Goal: Check status: Check status

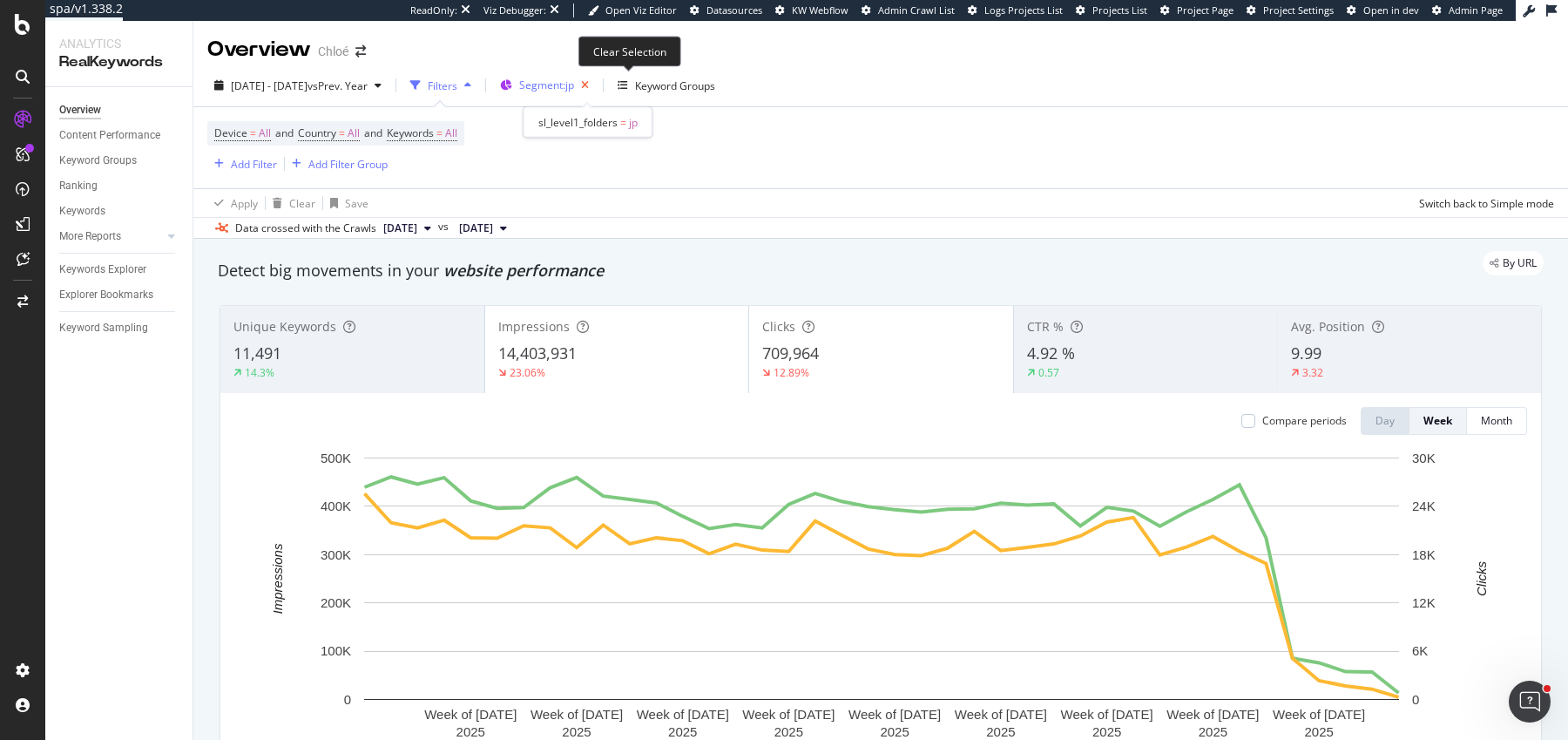
click at [596, 85] on icon "button" at bounding box center [585, 85] width 22 height 24
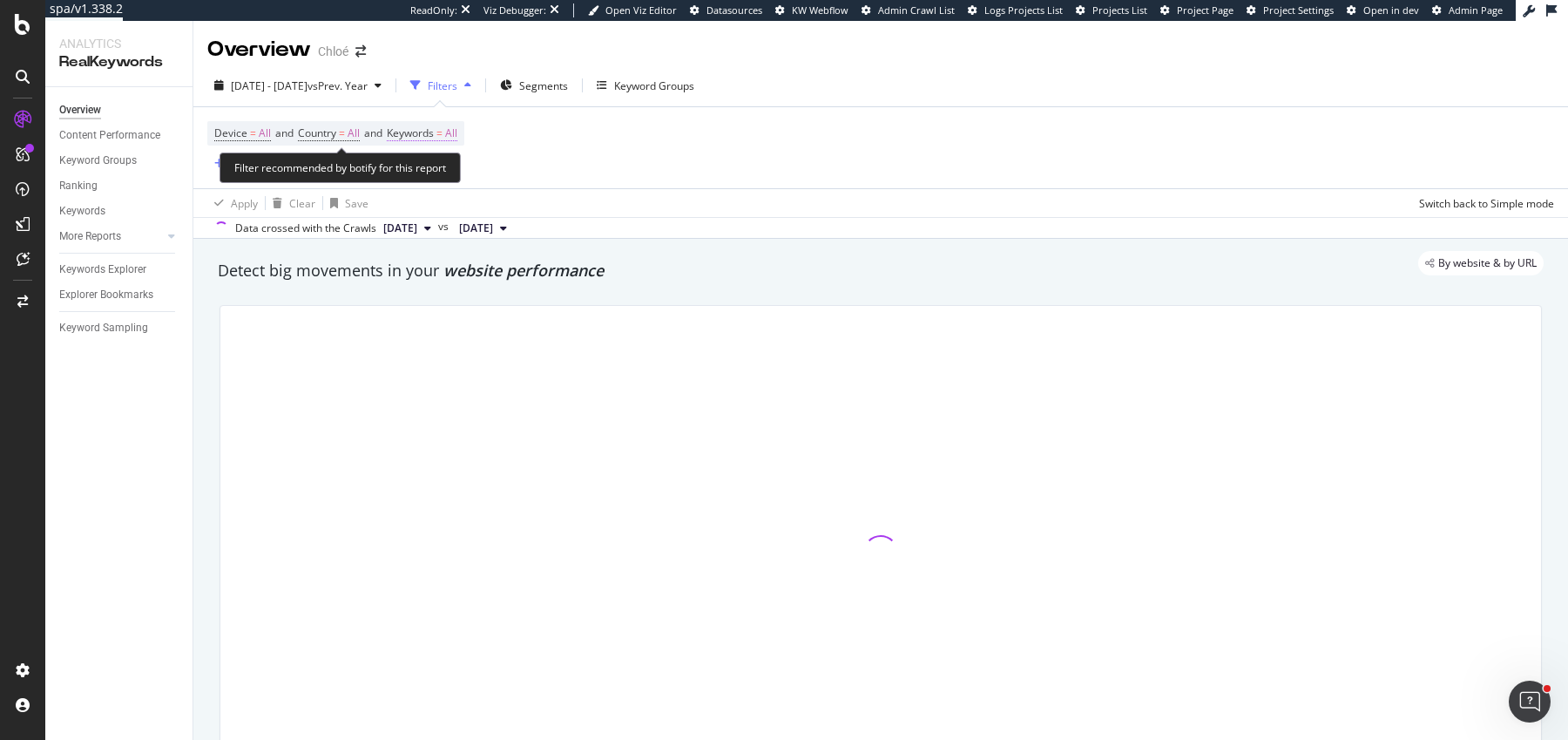
click at [434, 135] on span "Keywords" at bounding box center [410, 133] width 47 height 15
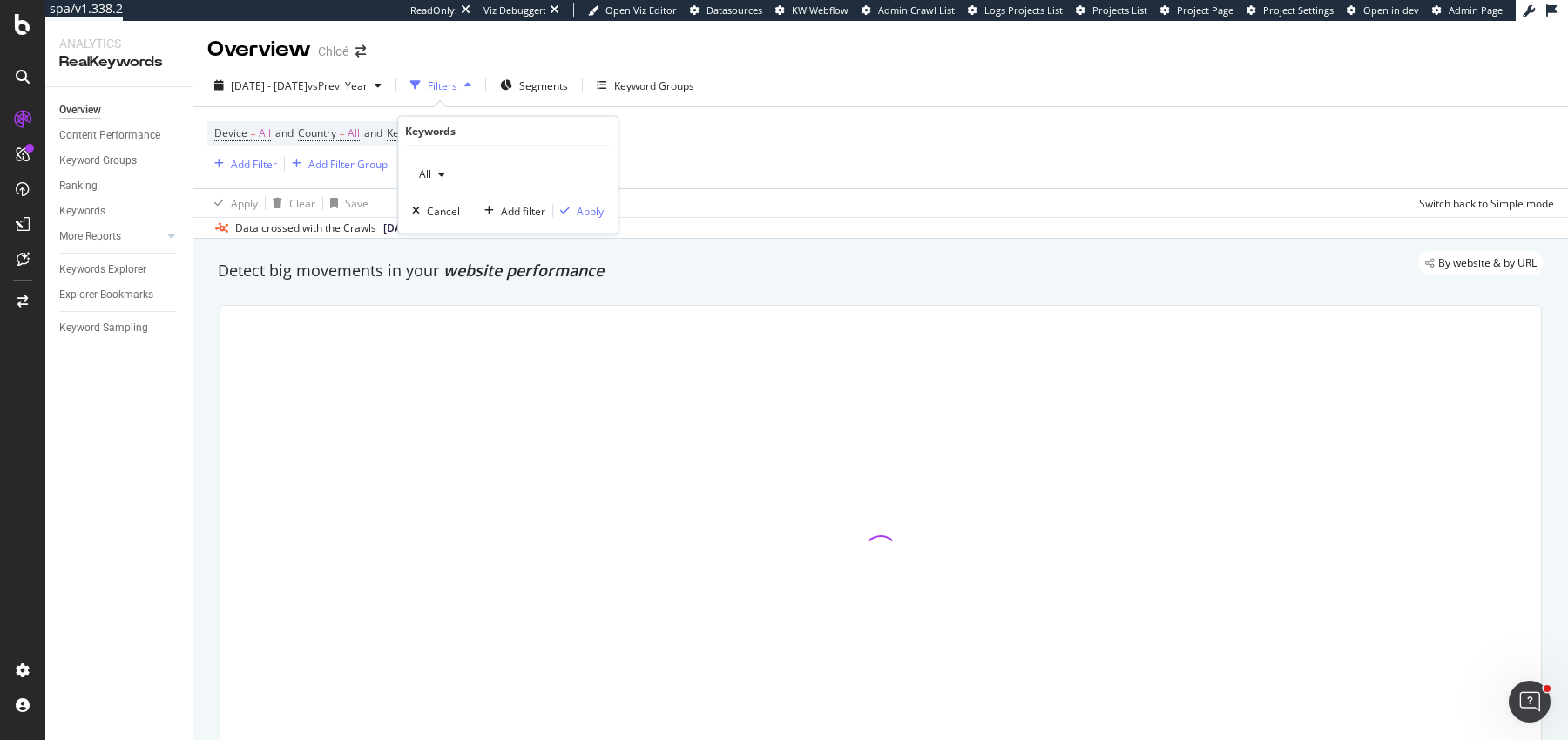
click at [419, 166] on span "All" at bounding box center [422, 173] width 19 height 15
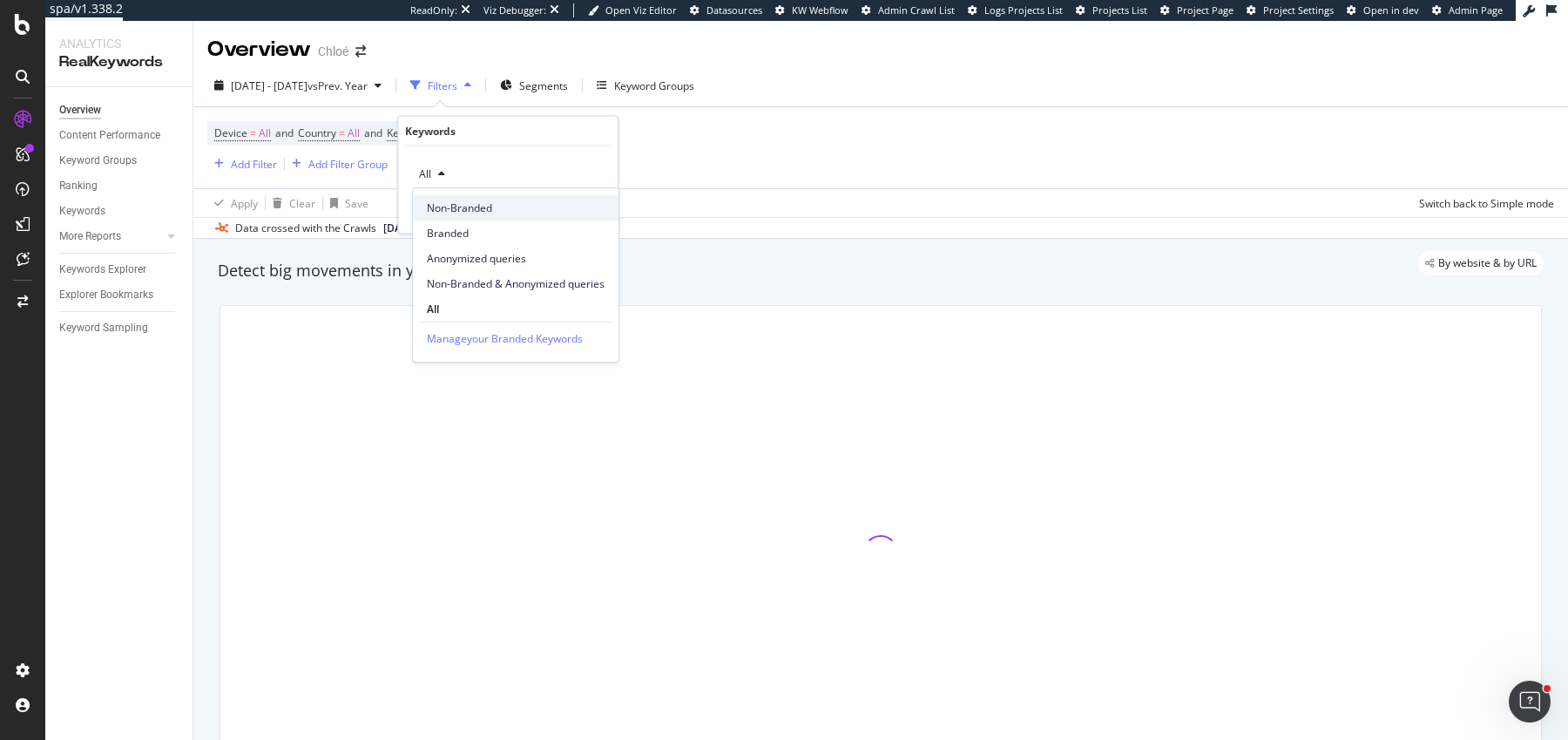
click at [461, 211] on span "Non-Branded" at bounding box center [516, 208] width 178 height 16
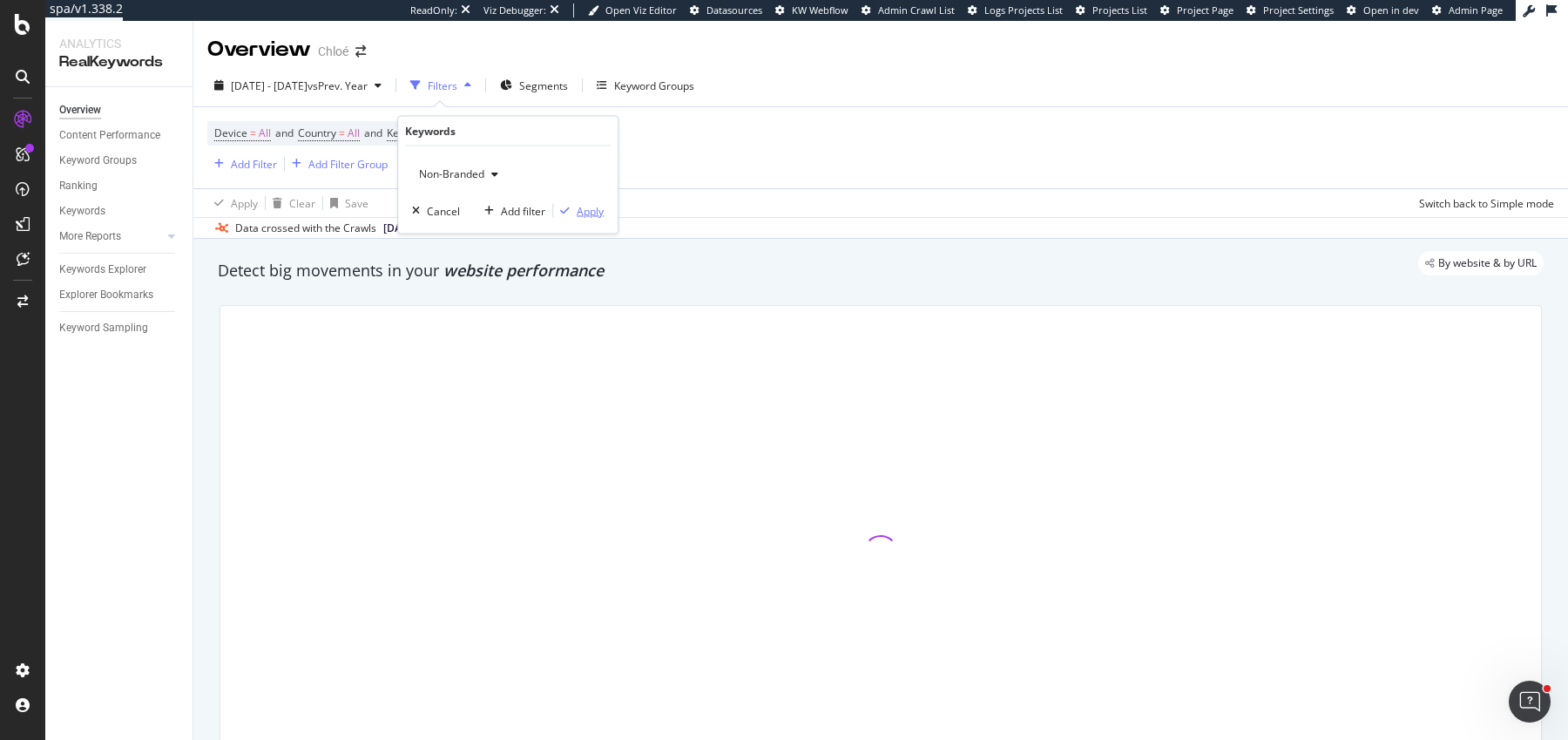
click at [577, 206] on div "Apply" at bounding box center [589, 210] width 27 height 15
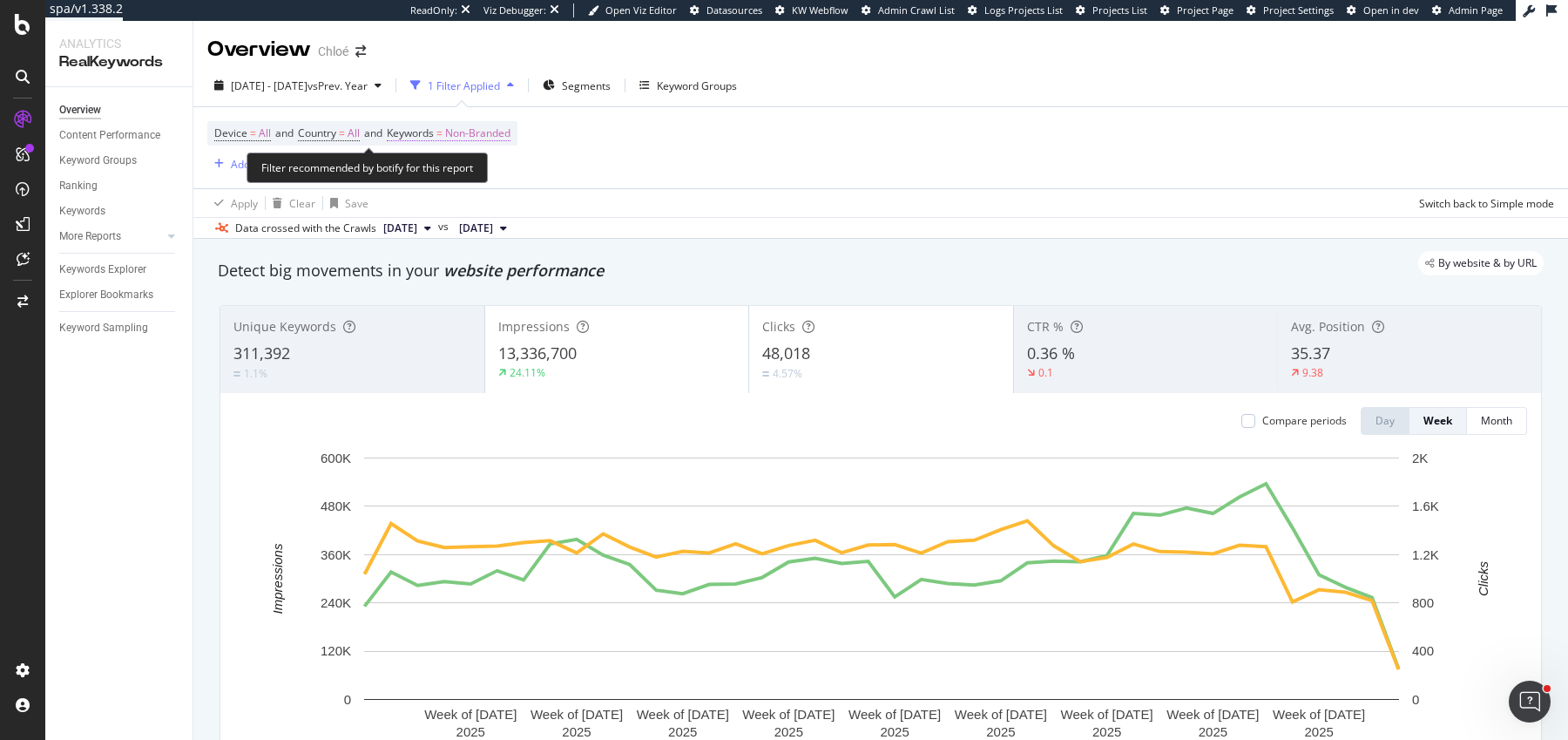
click at [458, 130] on span "Non-Branded" at bounding box center [478, 133] width 65 height 24
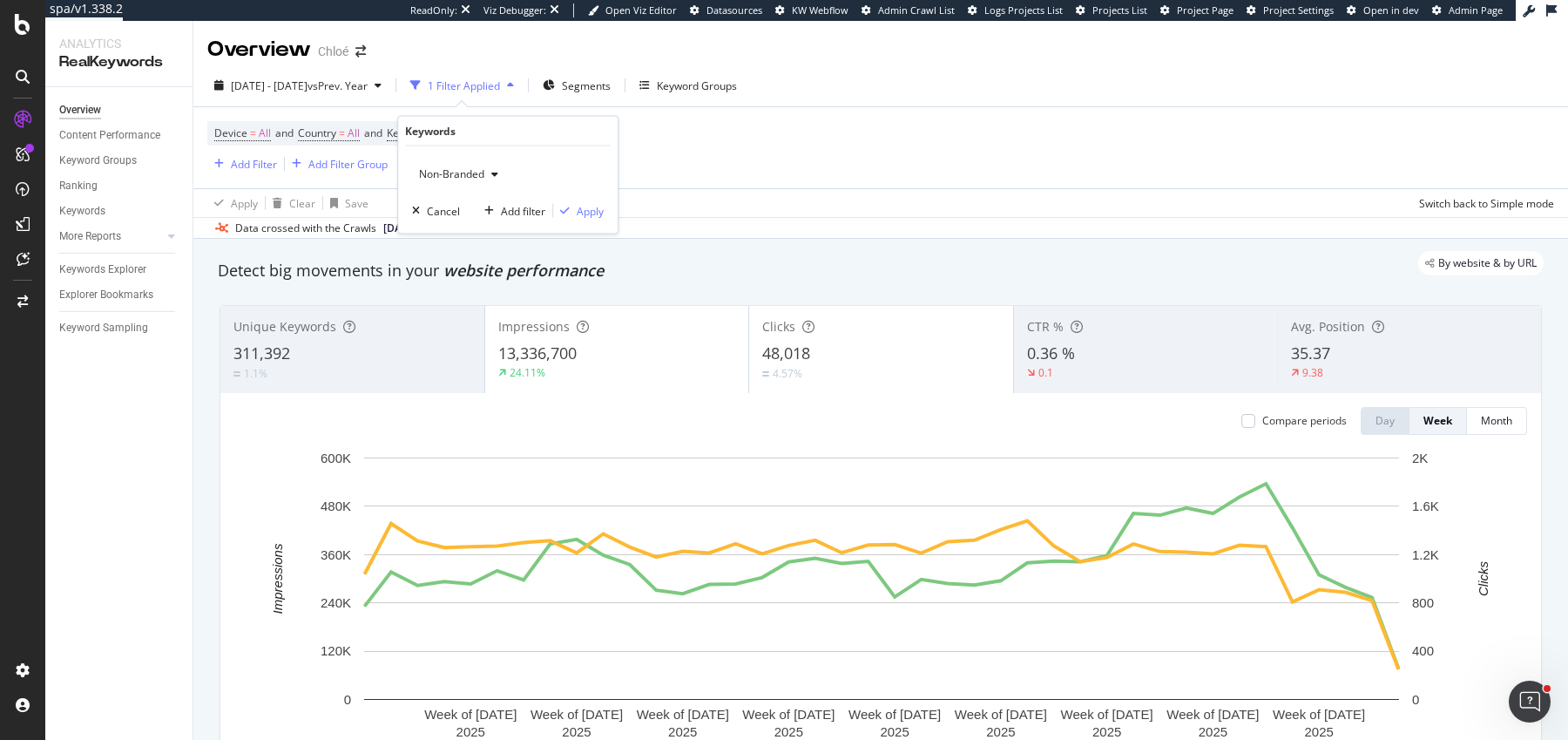
click at [443, 164] on div "Non-Branded" at bounding box center [458, 174] width 93 height 26
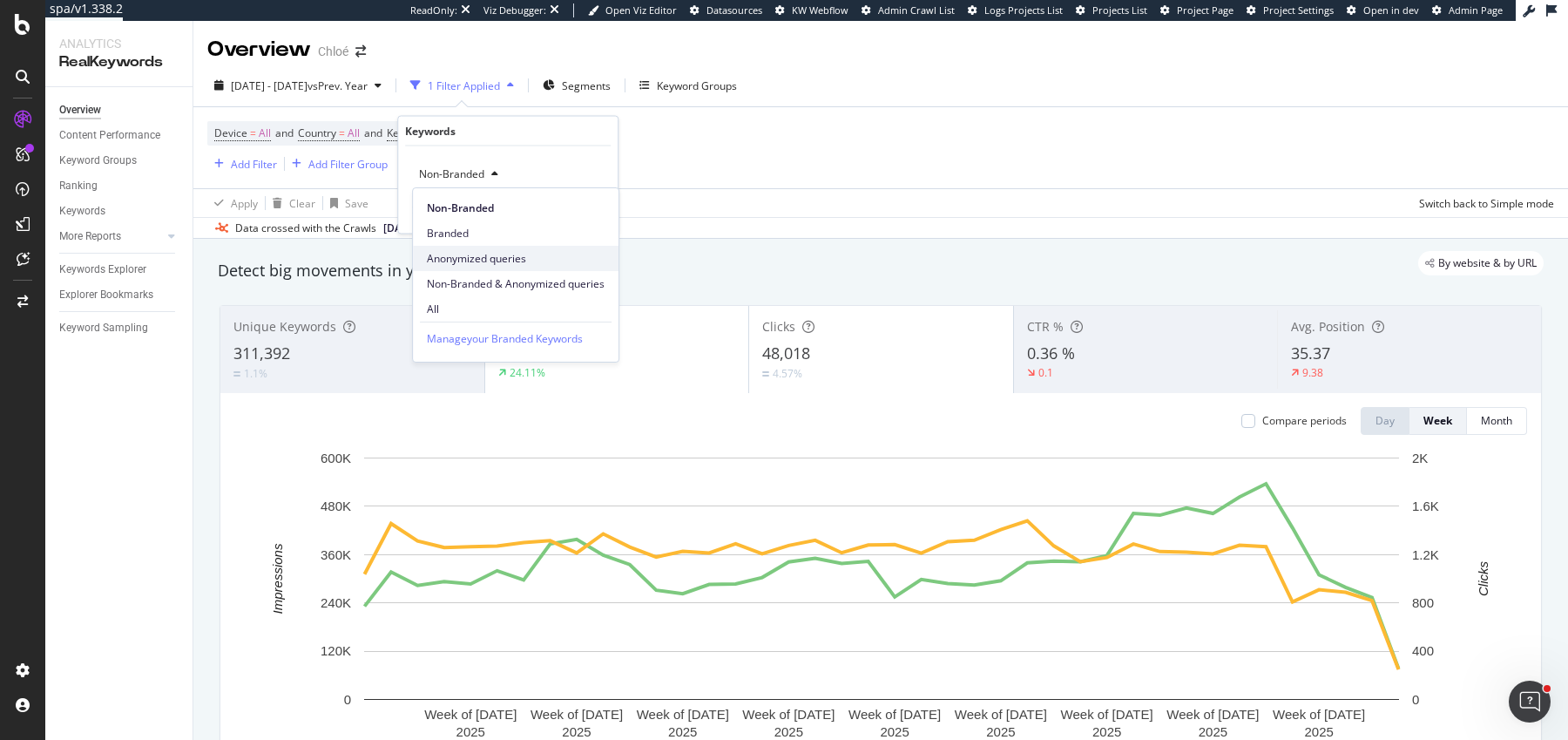
click at [490, 267] on div "Anonymized queries" at bounding box center [516, 257] width 206 height 25
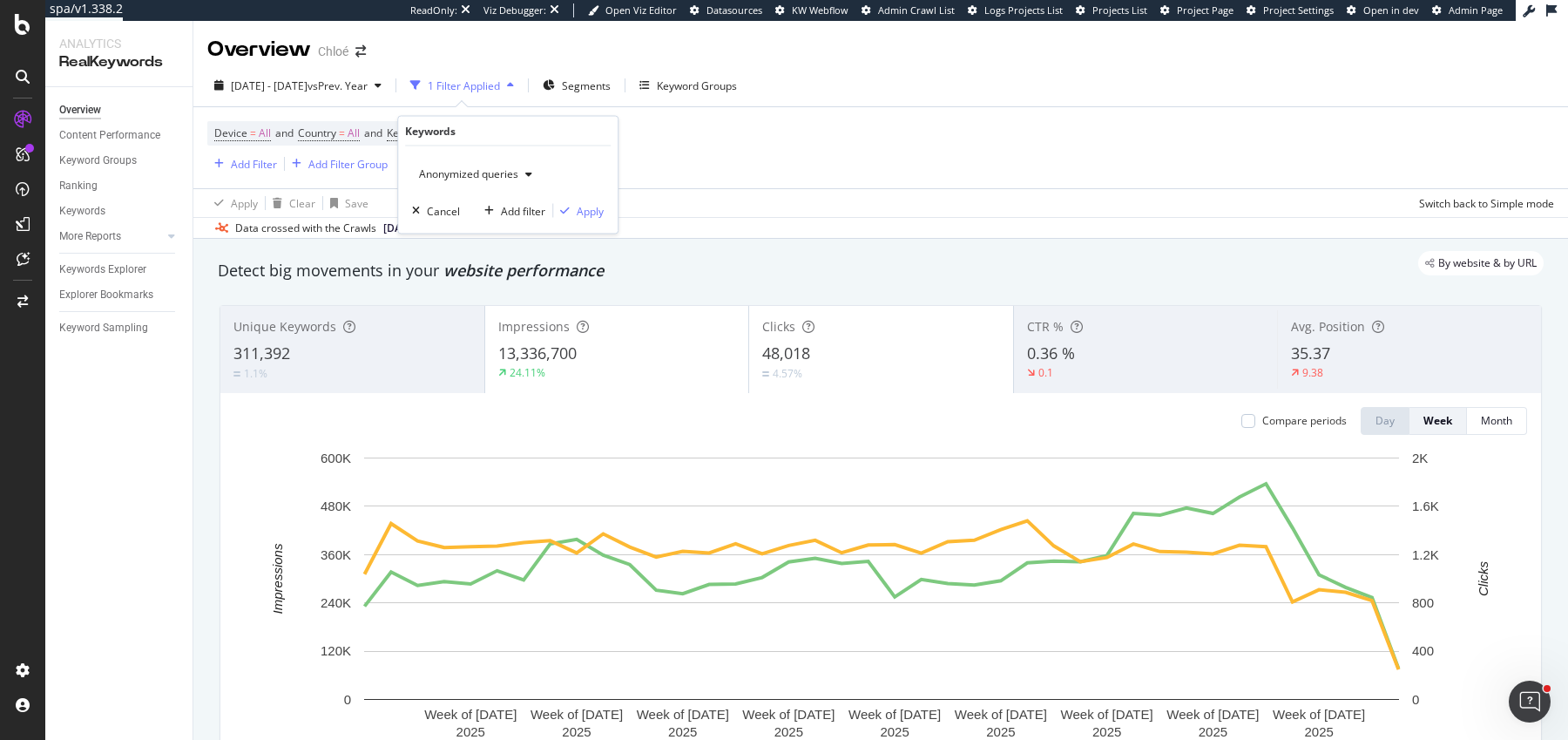
click at [473, 187] on div "Anonymized queries Cancel Add filter Apply" at bounding box center [508, 190] width 220 height 87
click at [473, 182] on div "Anonymized queries" at bounding box center [476, 174] width 127 height 26
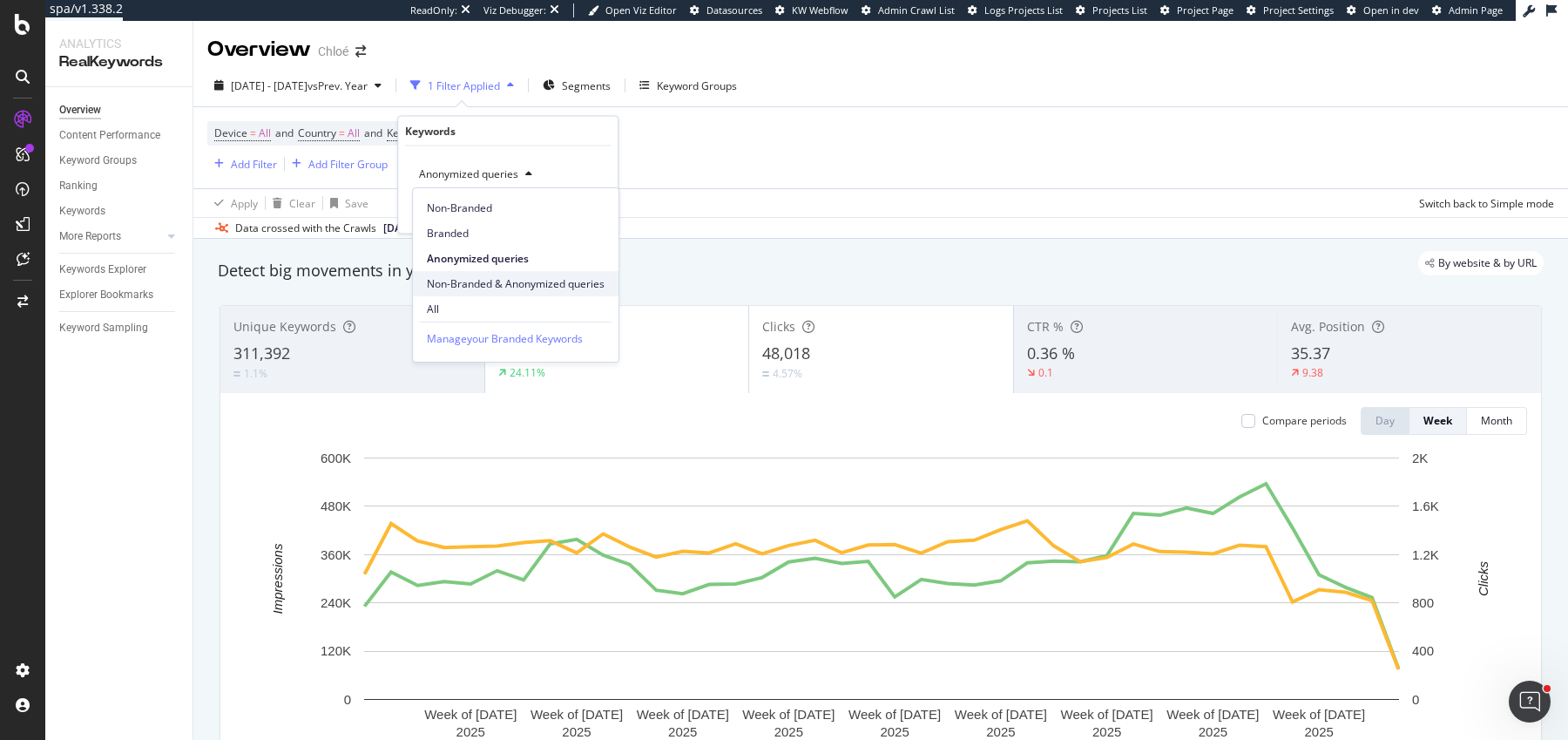
click at [467, 280] on span "Non-Branded & Anonymized queries" at bounding box center [516, 283] width 178 height 16
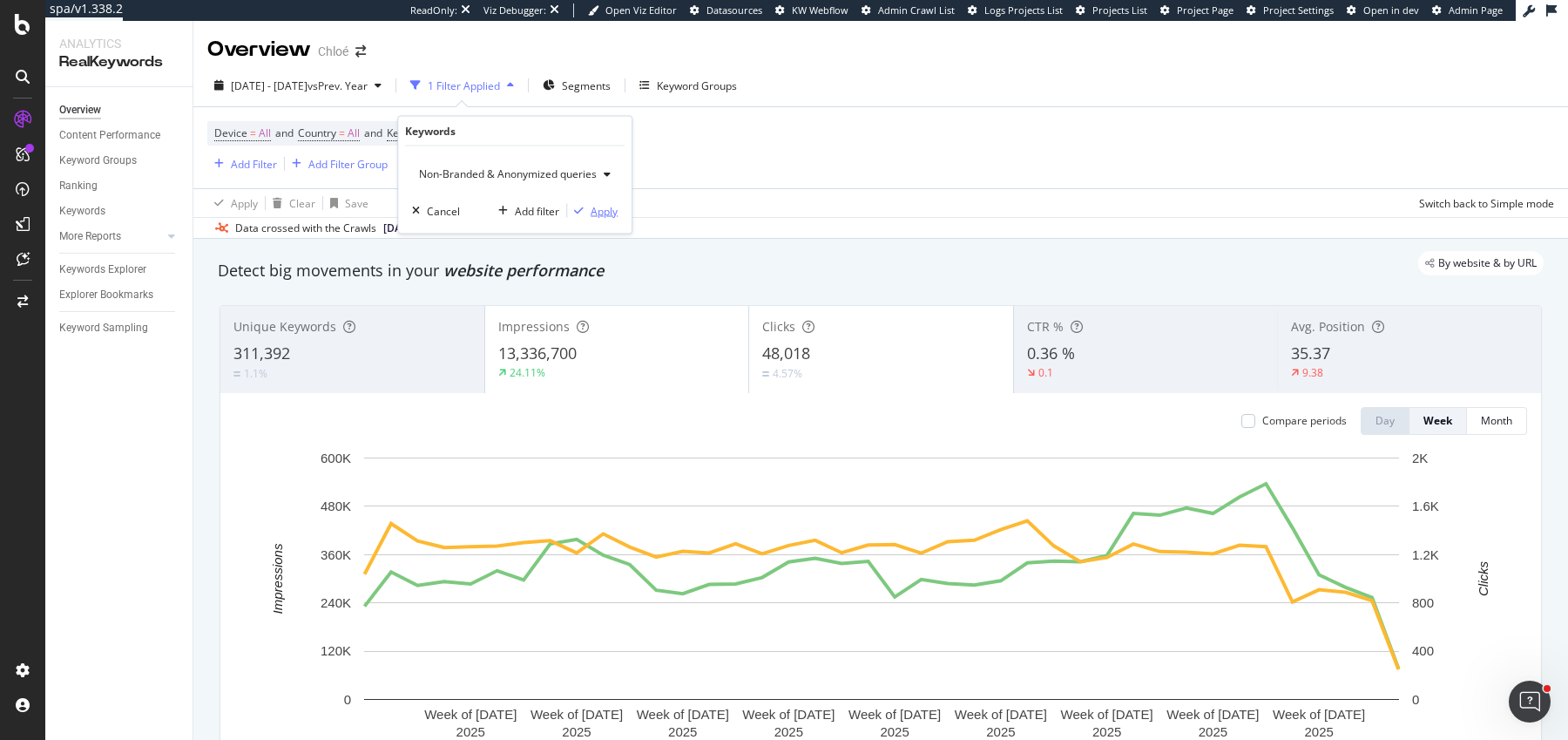
click at [592, 205] on div "Apply" at bounding box center [603, 210] width 27 height 15
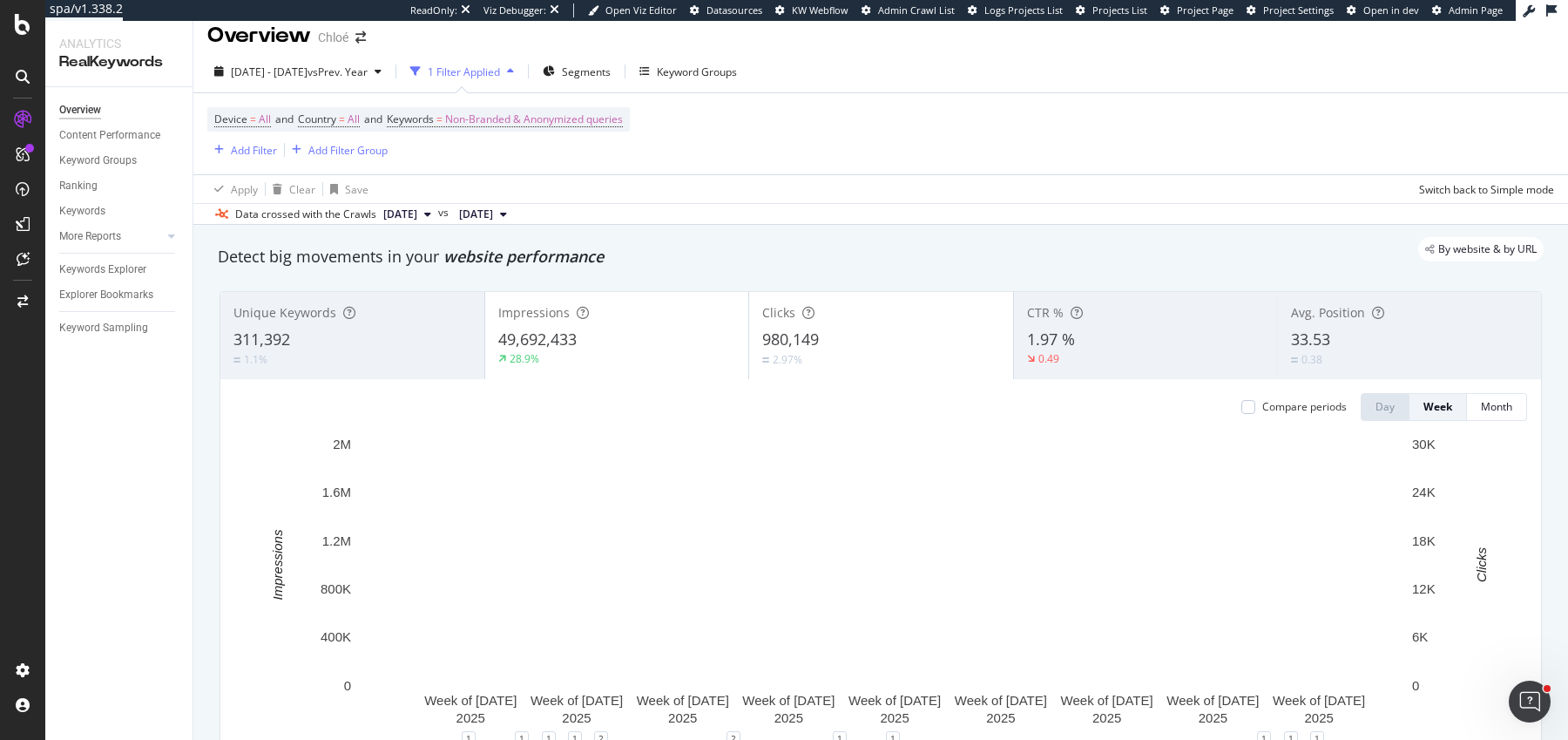
scroll to position [23, 0]
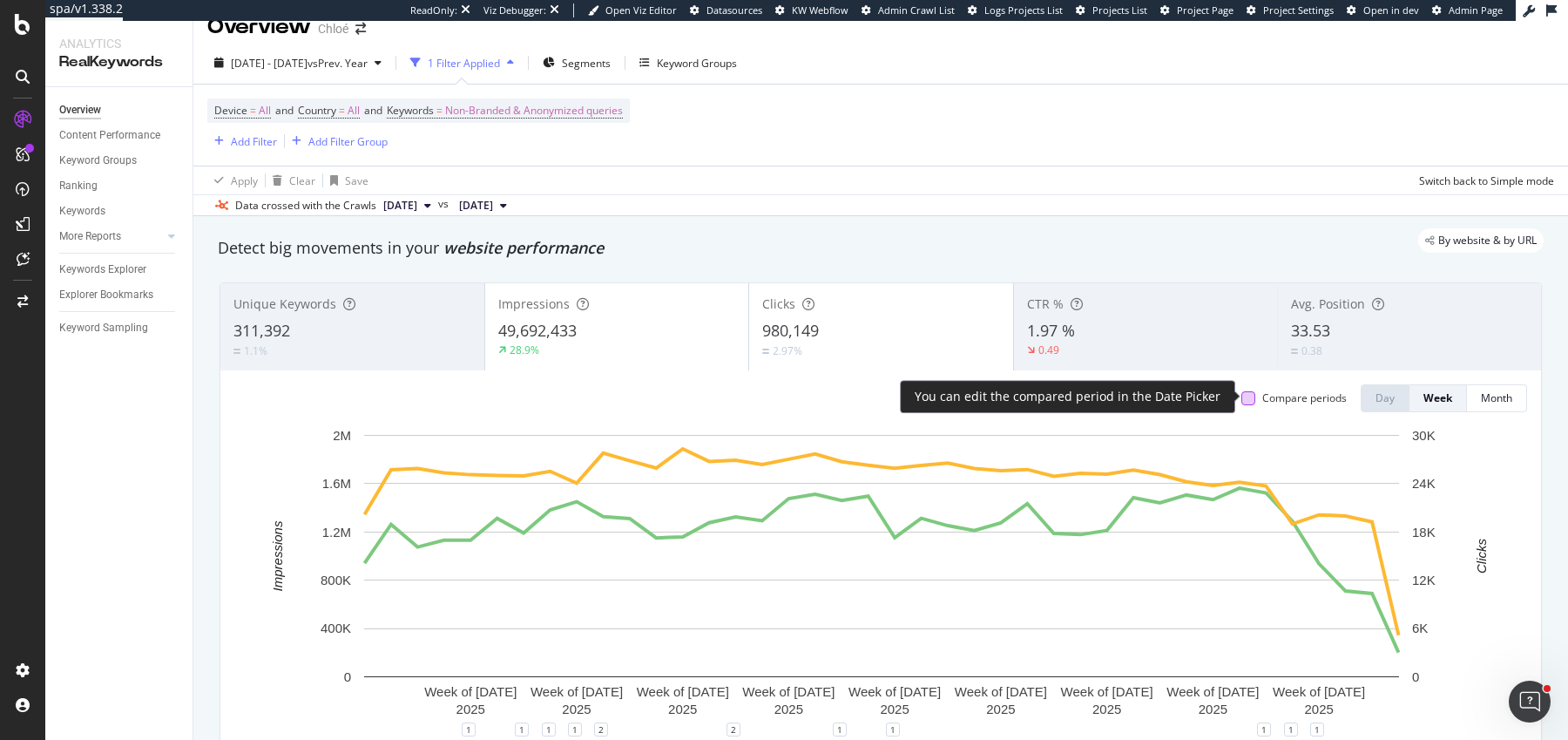
click at [1250, 400] on div at bounding box center [1248, 398] width 14 height 14
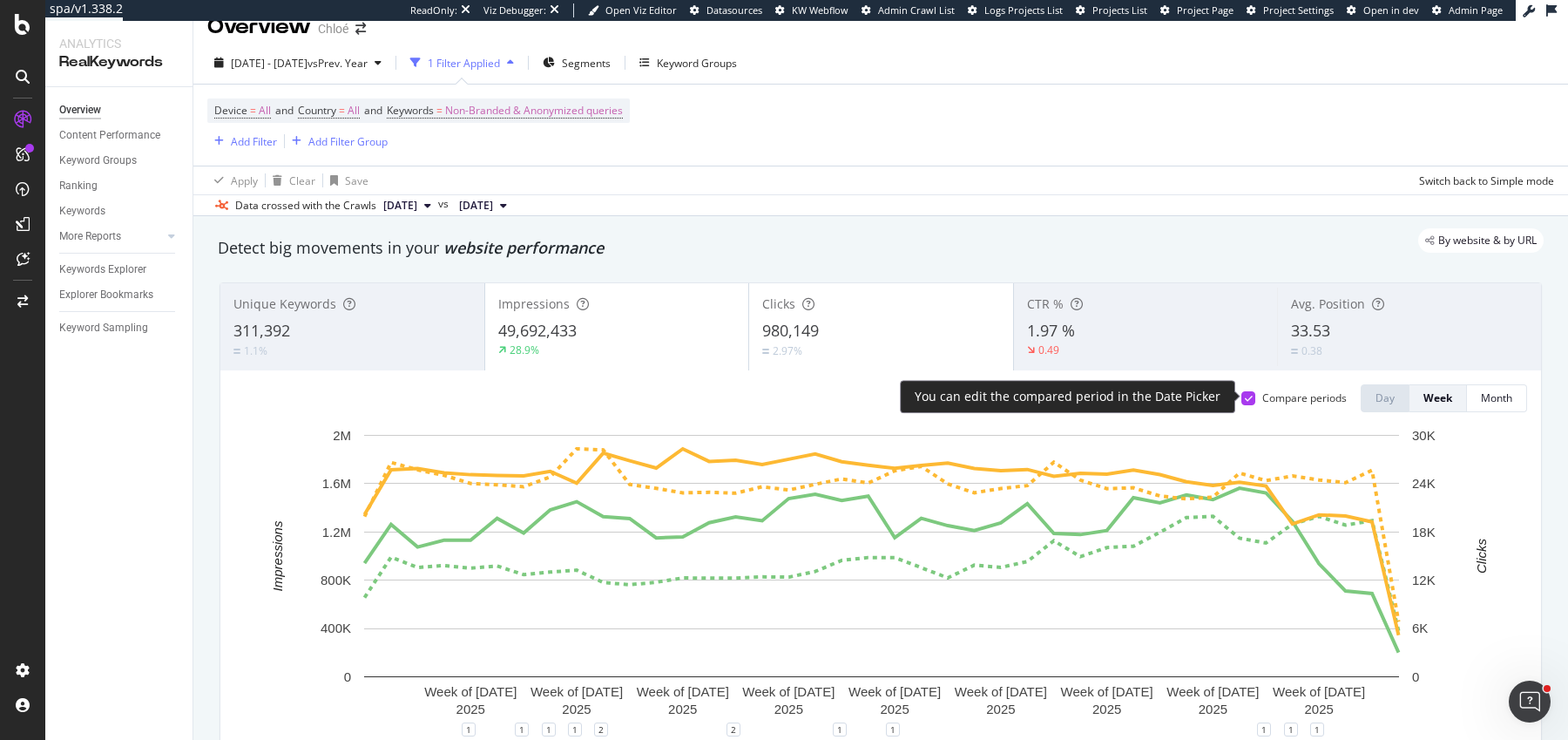
click at [1251, 400] on icon at bounding box center [1248, 398] width 7 height 8
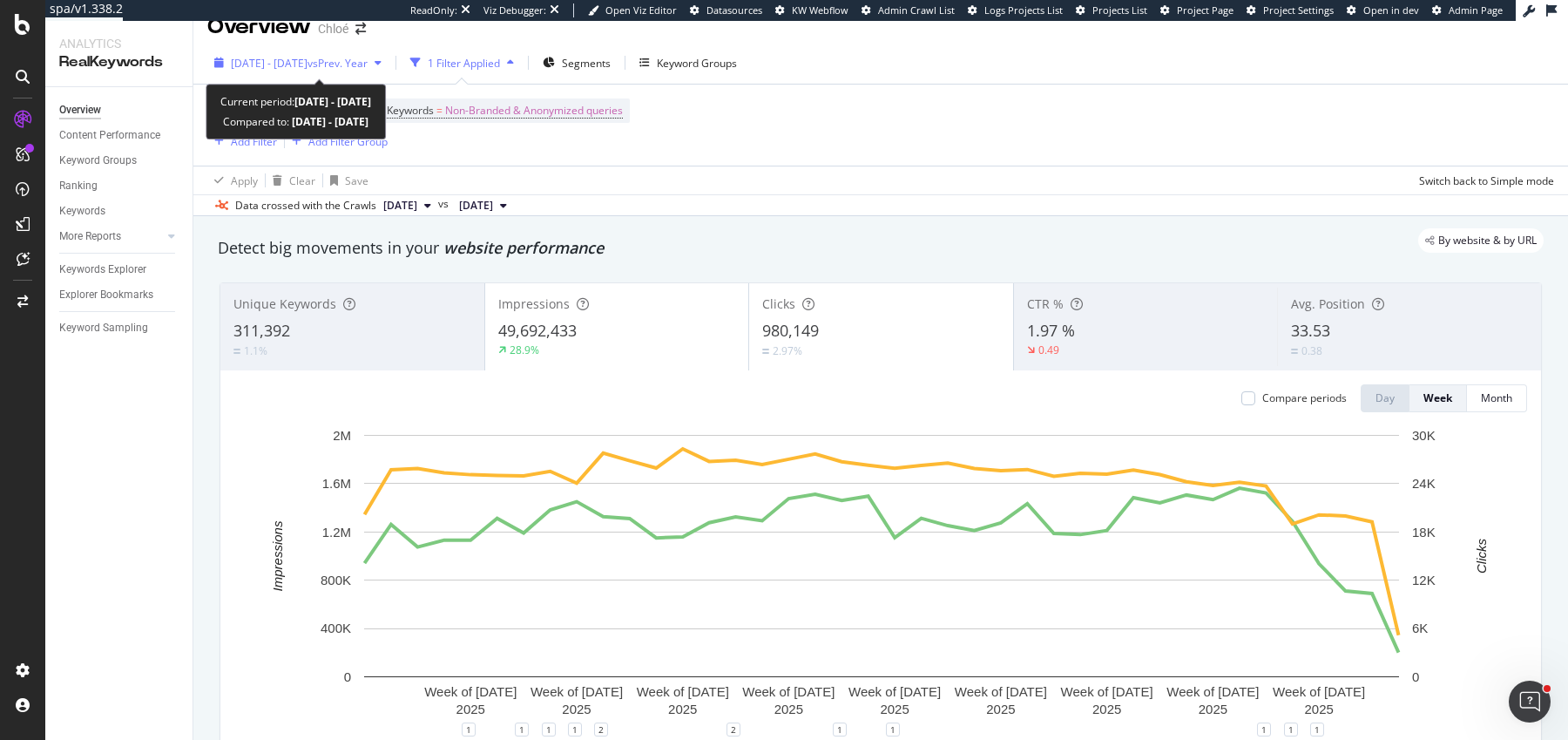
click at [368, 61] on span "vs Prev. Year" at bounding box center [337, 63] width 60 height 15
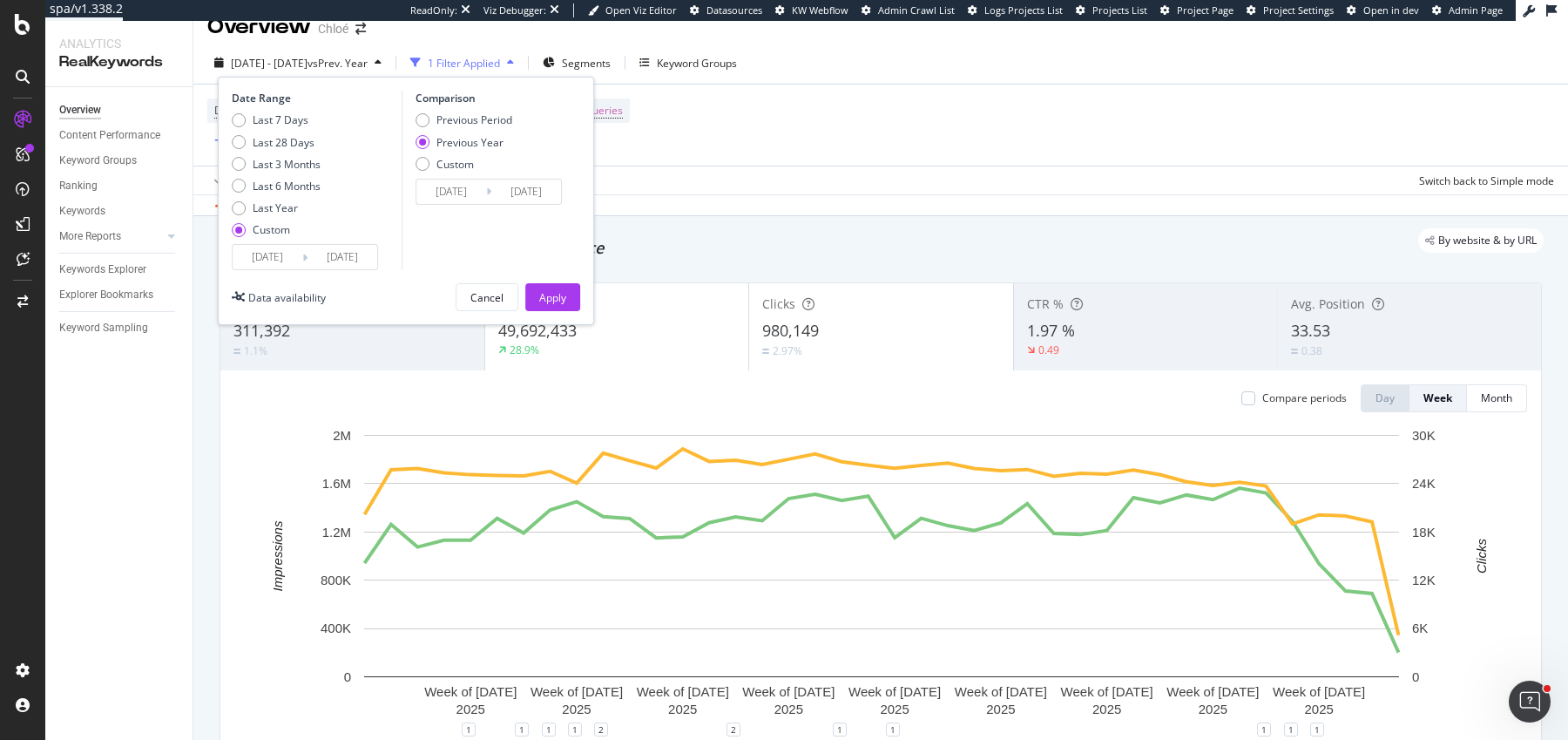
click at [337, 264] on input "2025/09/30" at bounding box center [342, 257] width 70 height 24
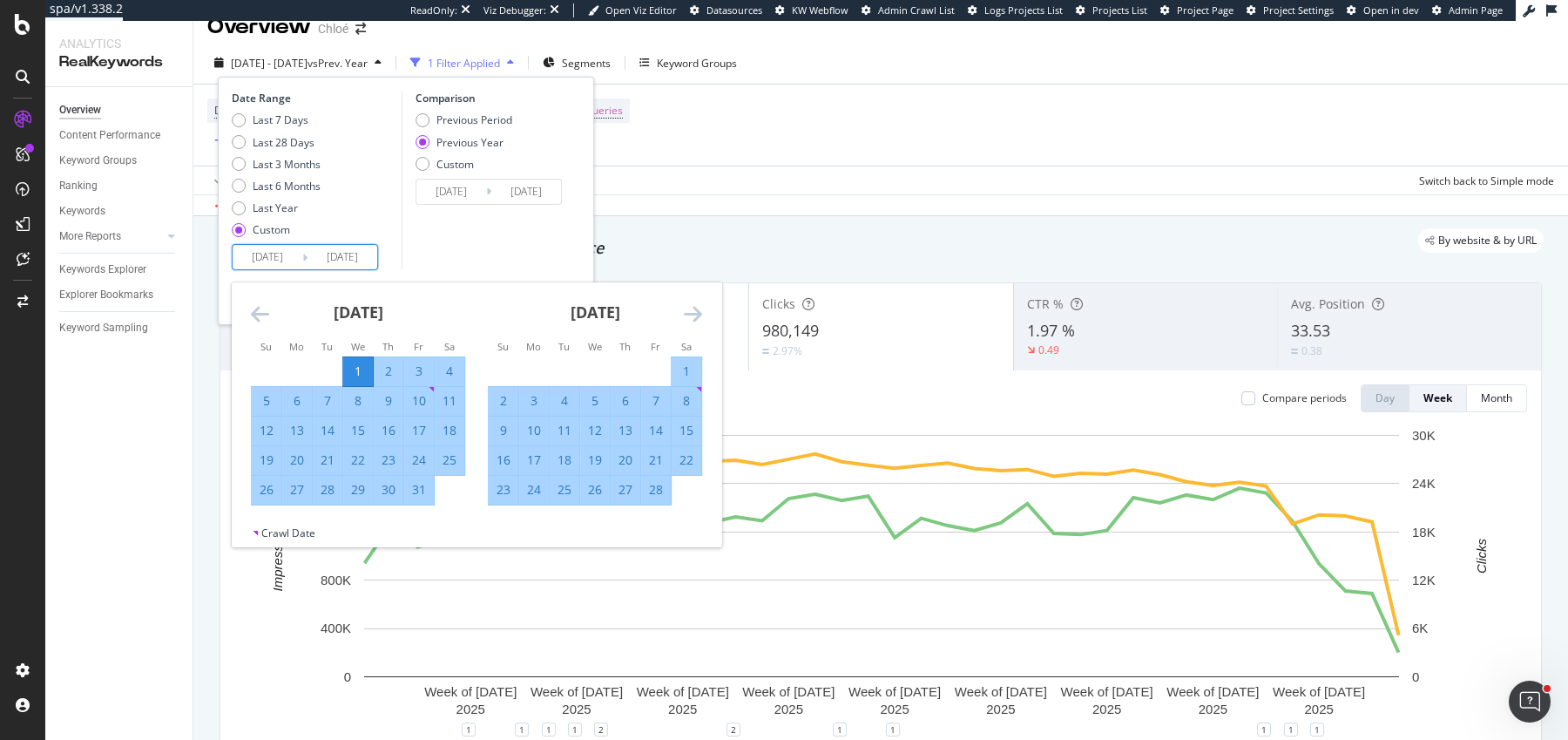
click at [692, 312] on icon "Move forward to switch to the next month." at bounding box center [693, 314] width 18 height 21
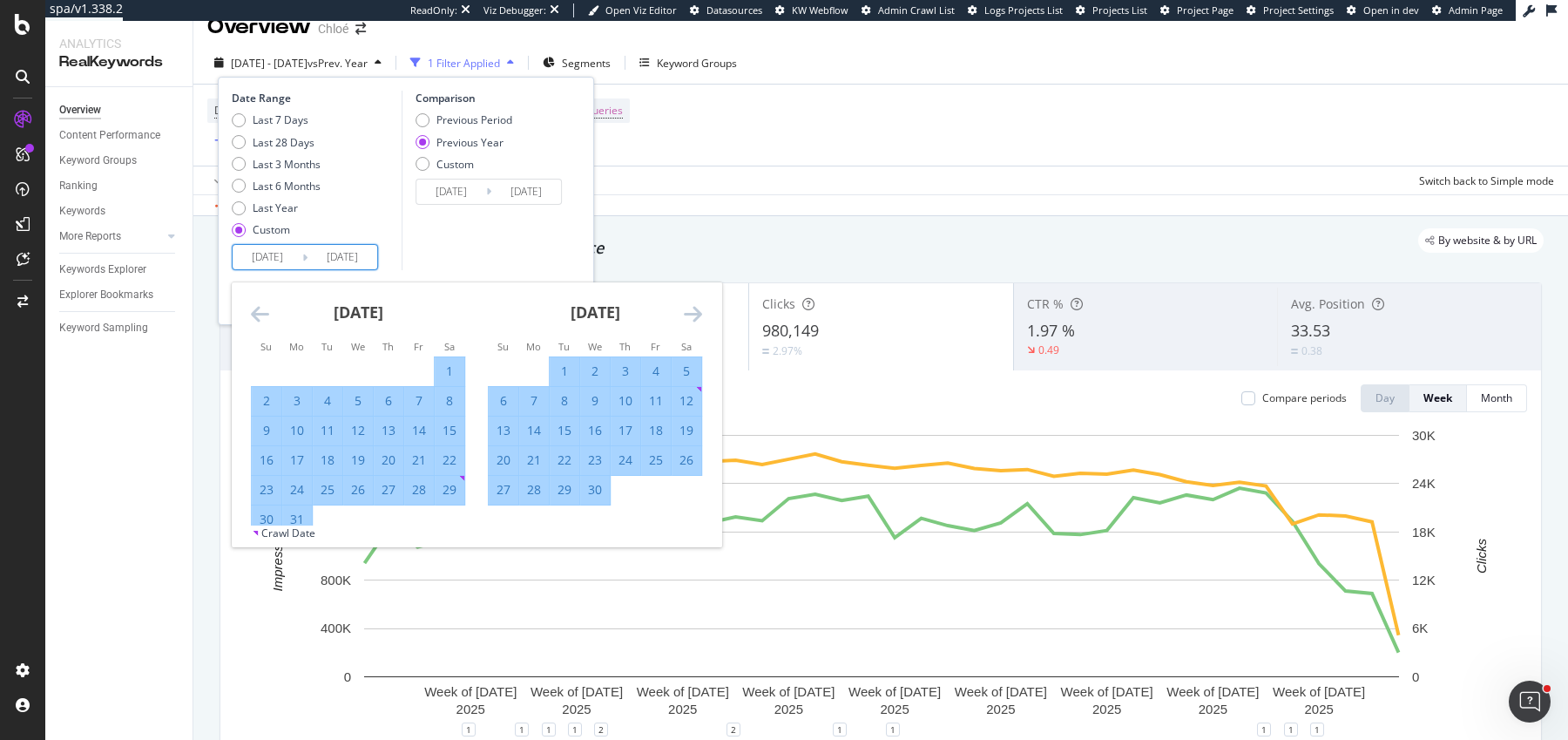
click at [692, 312] on icon "Move forward to switch to the next month." at bounding box center [693, 314] width 18 height 21
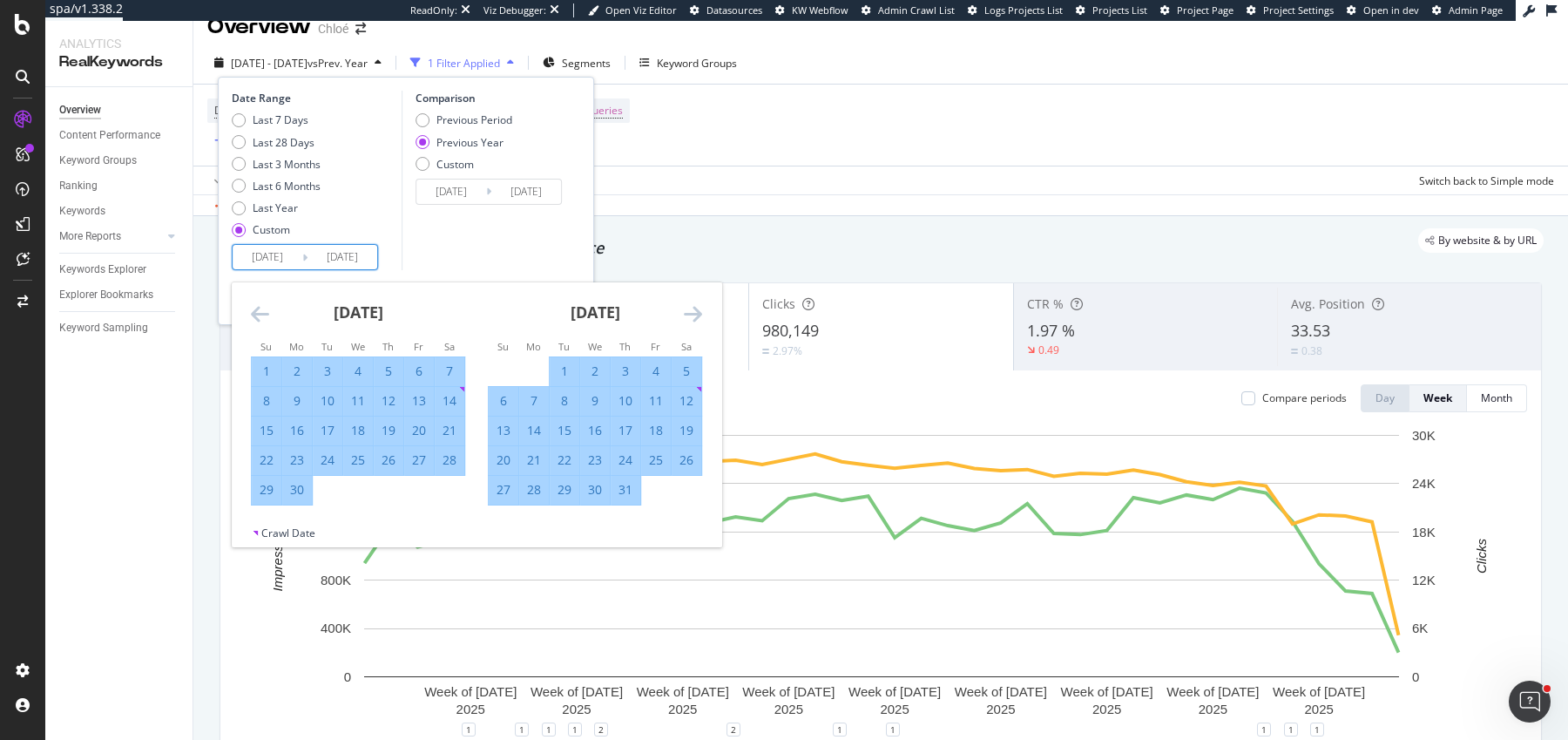
click at [692, 312] on icon "Move forward to switch to the next month." at bounding box center [693, 314] width 18 height 21
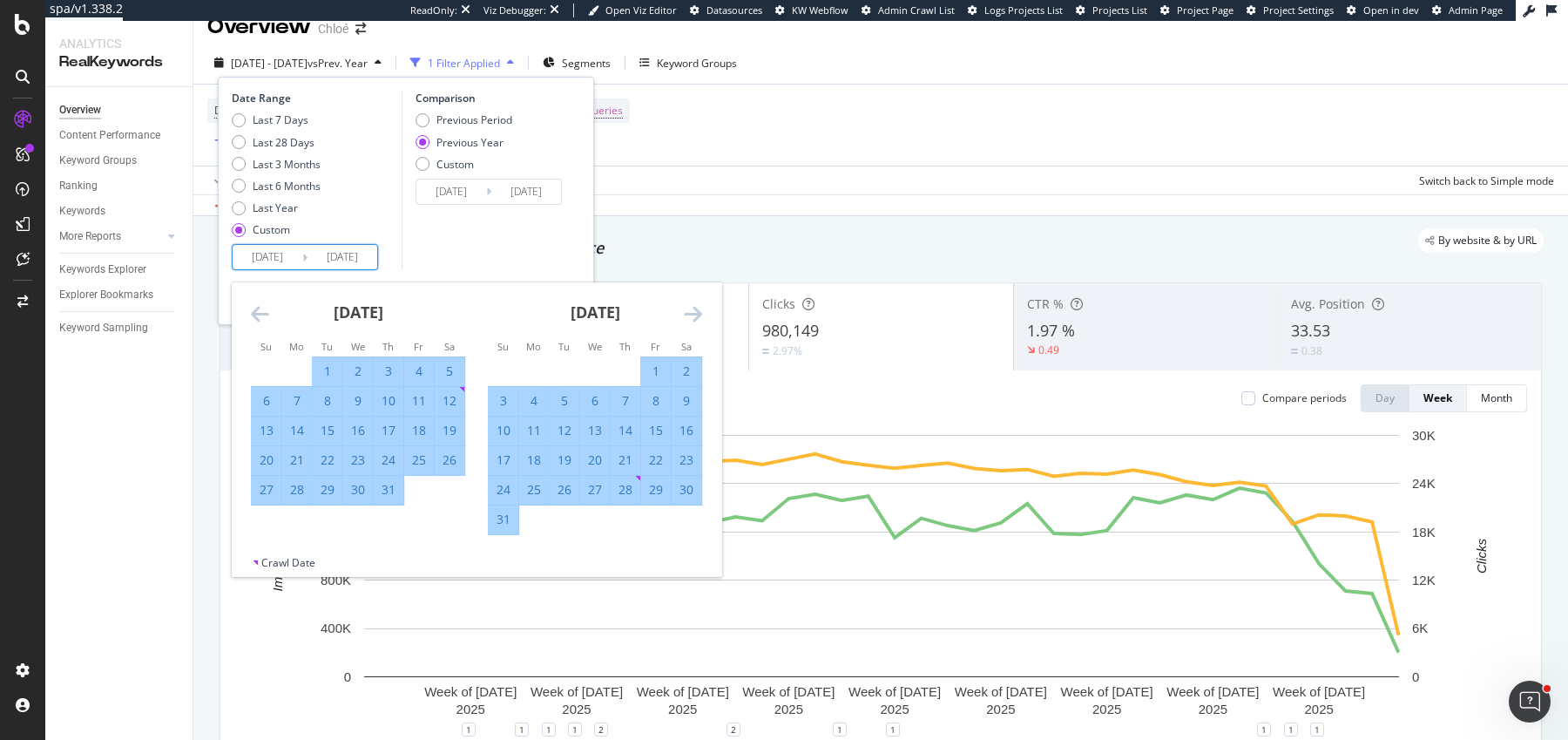
click at [683, 459] on div "23" at bounding box center [686, 460] width 30 height 18
type input "2025/08/23"
type input "2024/08/24"
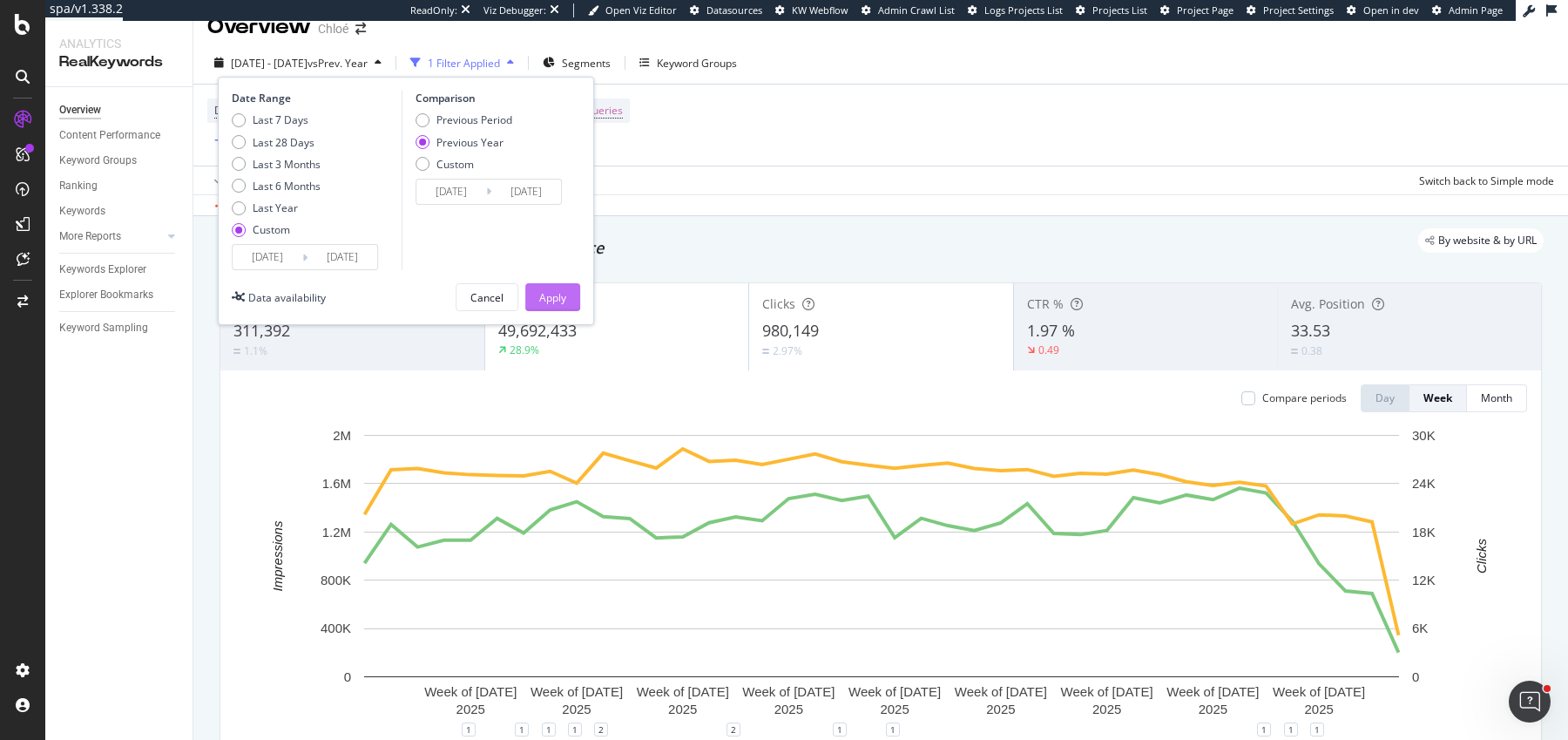
click at [567, 302] on button "Apply" at bounding box center [552, 297] width 54 height 28
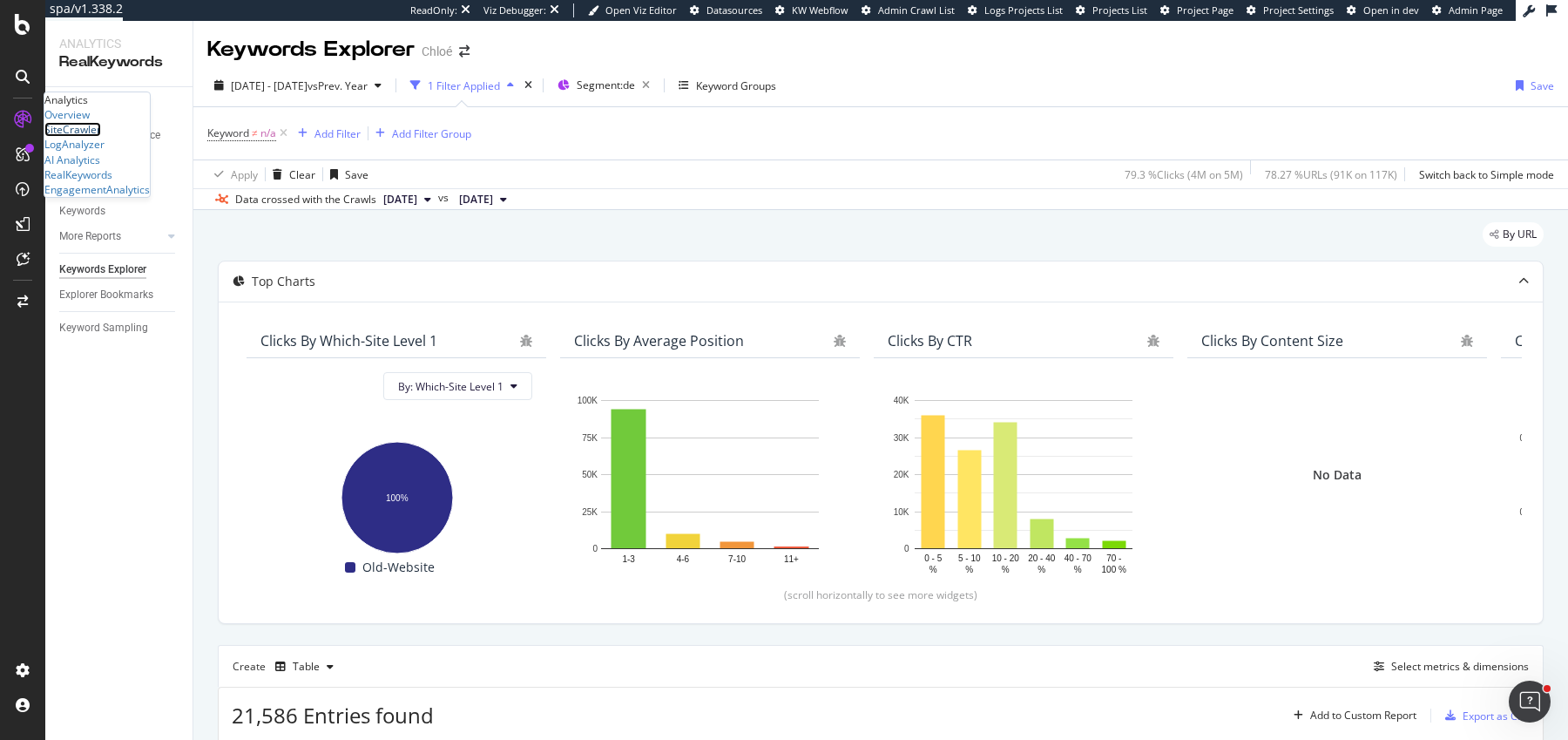
click at [89, 137] on div "SiteCrawler" at bounding box center [72, 129] width 56 height 15
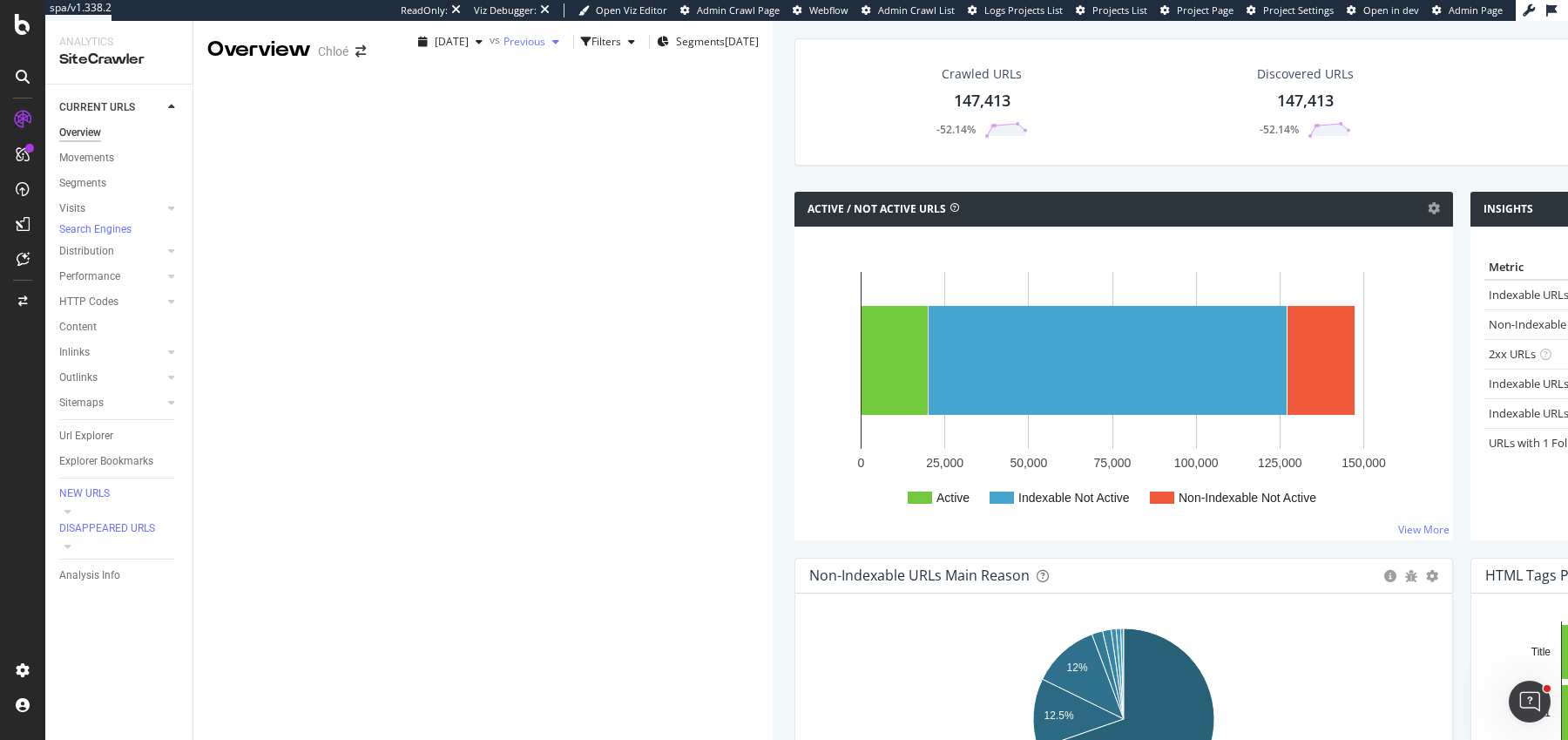
click at [504, 49] on span "Previous" at bounding box center [524, 42] width 42 height 15
click at [434, 49] on span "[DATE]" at bounding box center [451, 42] width 34 height 15
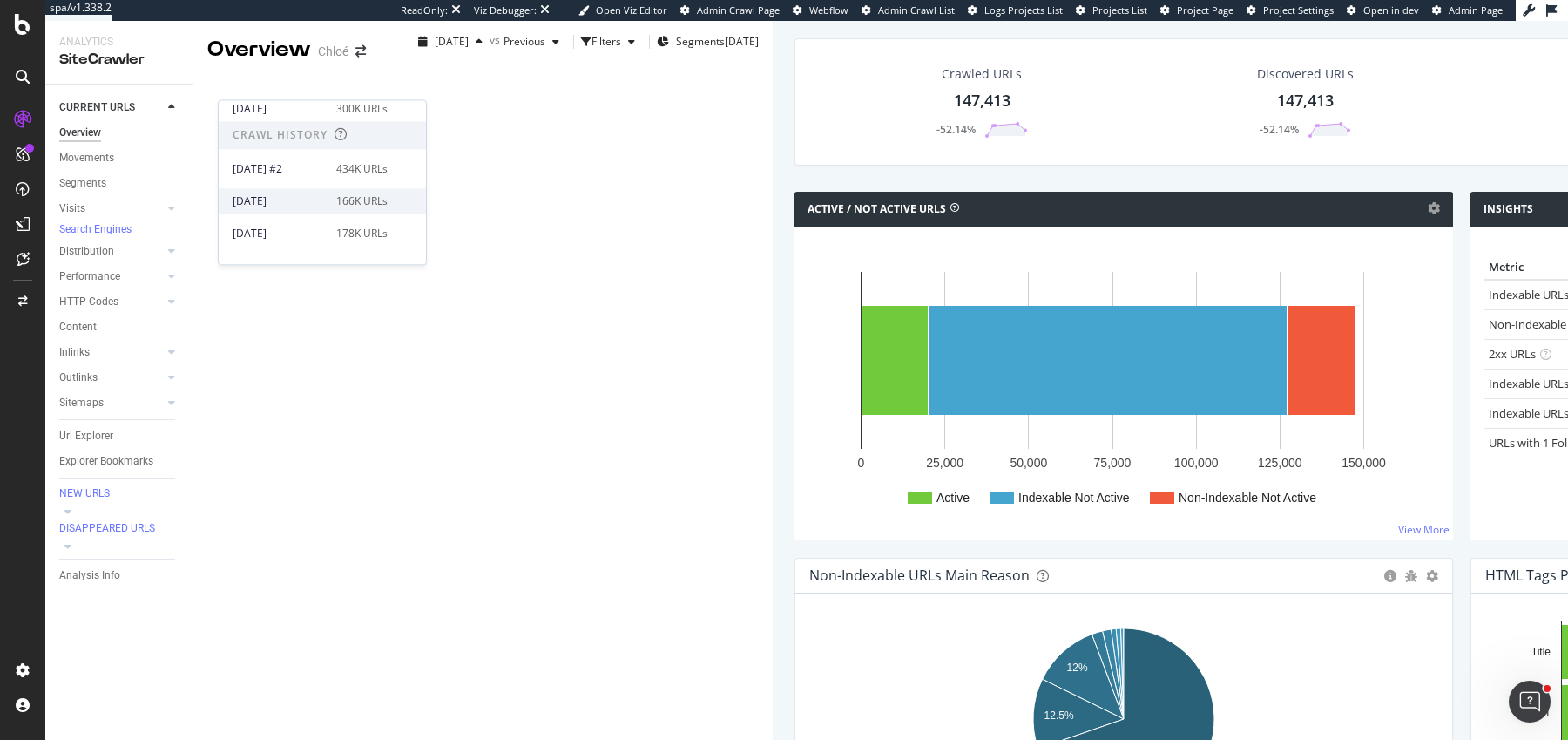
scroll to position [321, 0]
click at [285, 202] on div "[DATE]" at bounding box center [279, 209] width 93 height 16
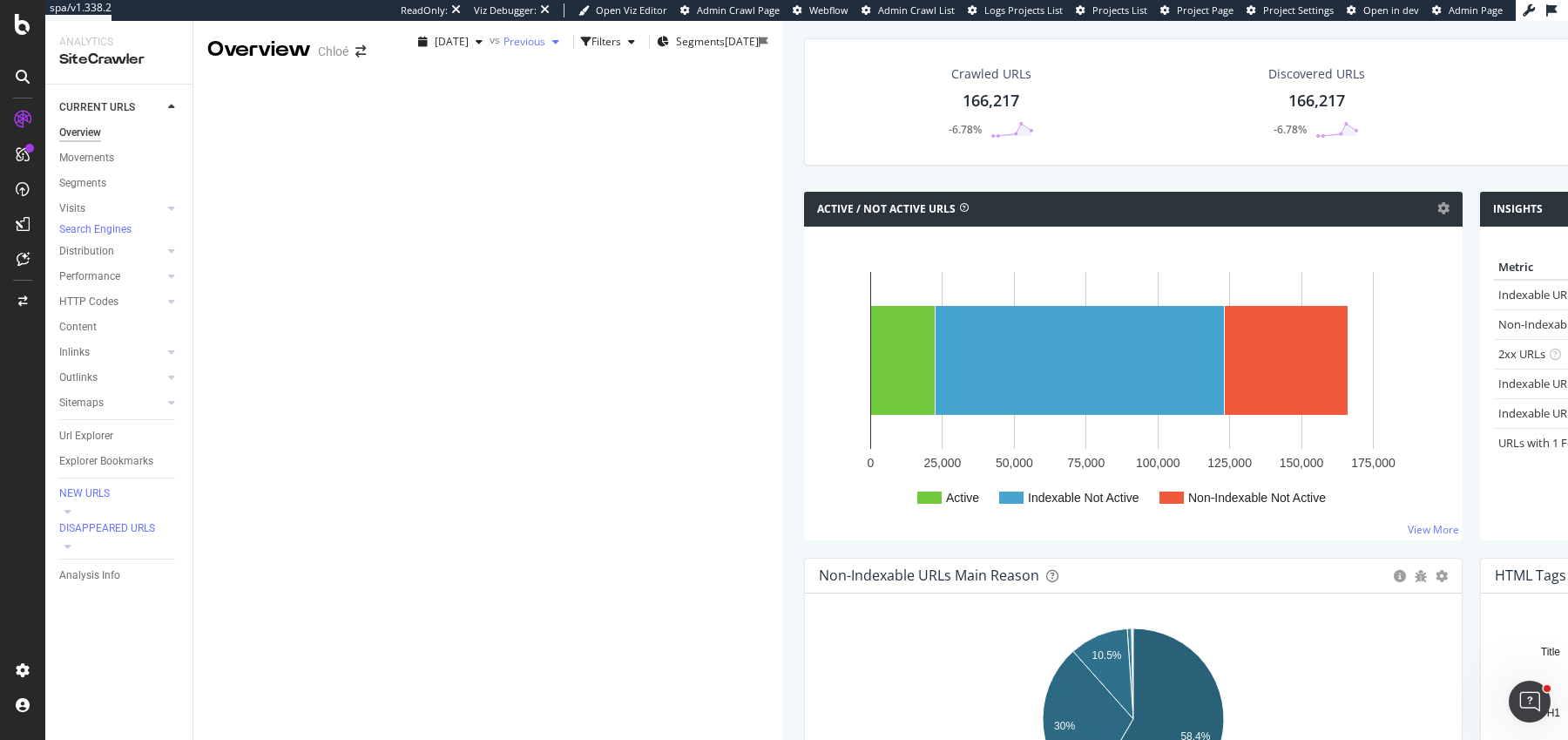
click at [504, 54] on div "Previous" at bounding box center [535, 42] width 63 height 26
click at [393, 166] on div "[DATE] 166K URLs" at bounding box center [423, 158] width 208 height 25
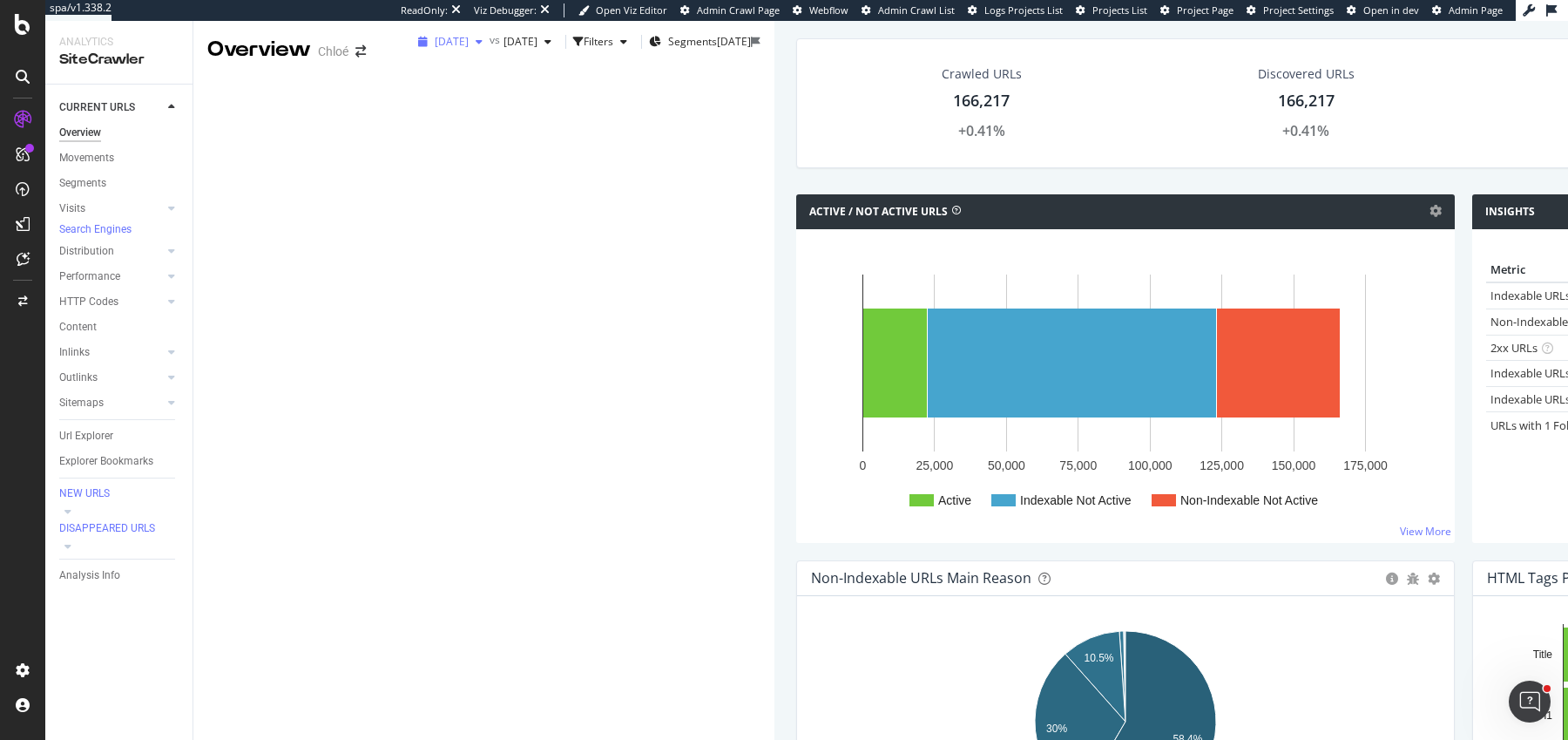
click at [411, 54] on div "[DATE]" at bounding box center [450, 42] width 78 height 26
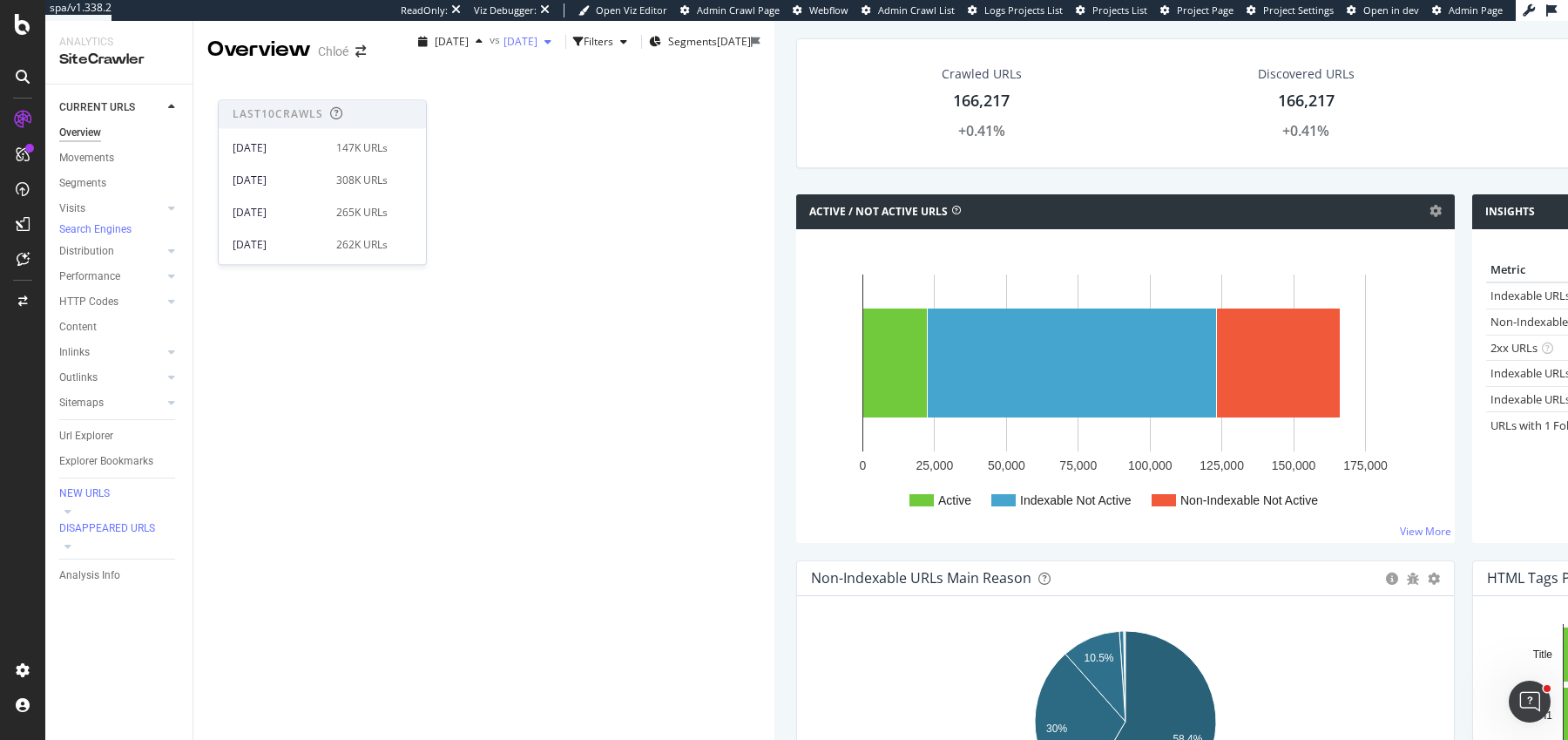
click at [504, 49] on span "[DATE]" at bounding box center [520, 42] width 34 height 15
